Goal: Task Accomplishment & Management: Complete application form

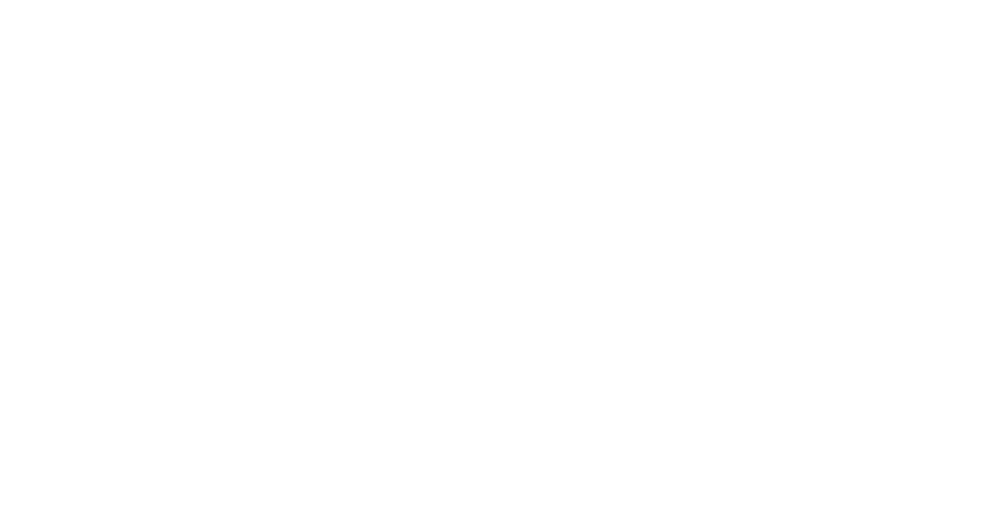
radio input "true"
type input "[DATE]"
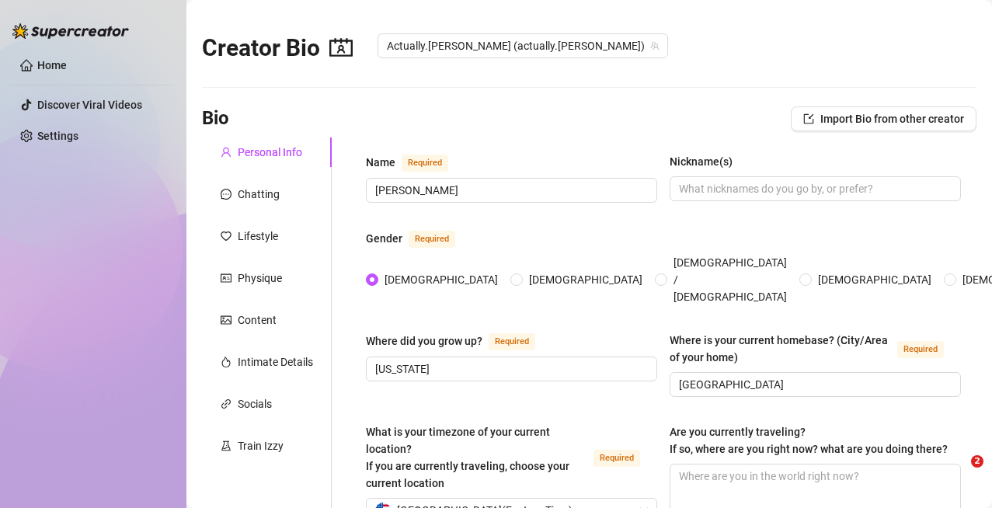
radio input "true"
type input "[DATE]"
